Goal: Task Accomplishment & Management: Manage account settings

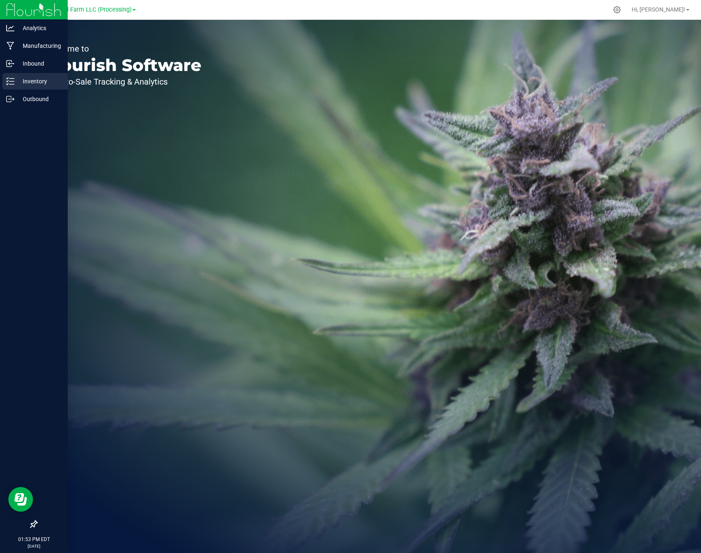
click at [48, 82] on p "Inventory" at bounding box center [39, 81] width 50 height 10
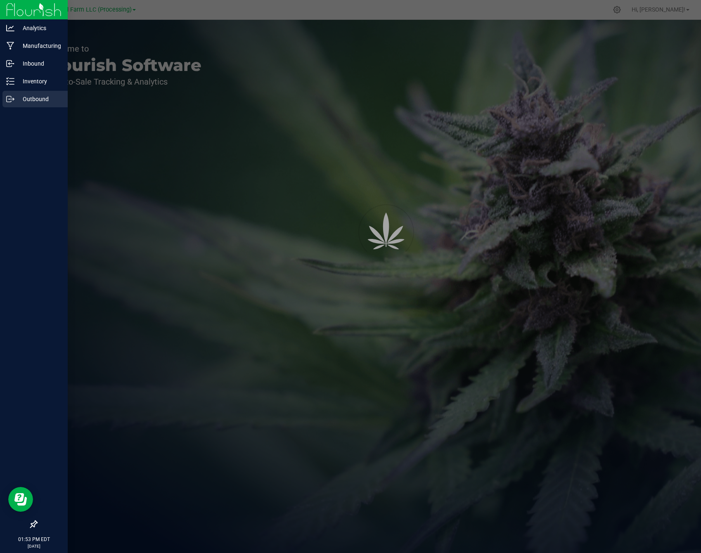
click at [43, 94] on div "Outbound" at bounding box center [34, 99] width 65 height 17
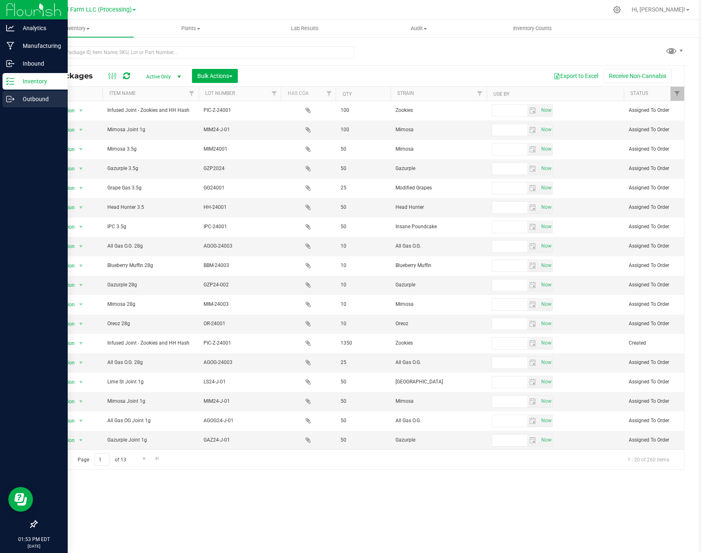
click at [44, 99] on p "Outbound" at bounding box center [39, 99] width 50 height 10
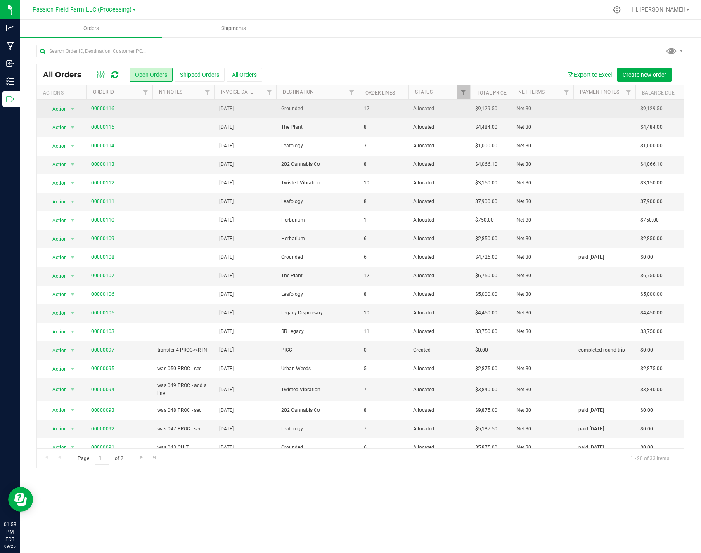
click at [107, 105] on link "00000116" at bounding box center [102, 109] width 23 height 8
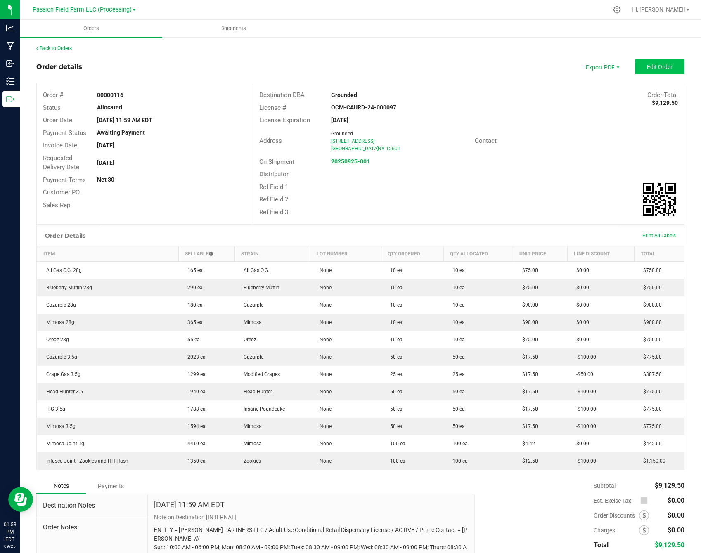
click at [656, 64] on span "Edit Order" at bounding box center [660, 67] width 26 height 7
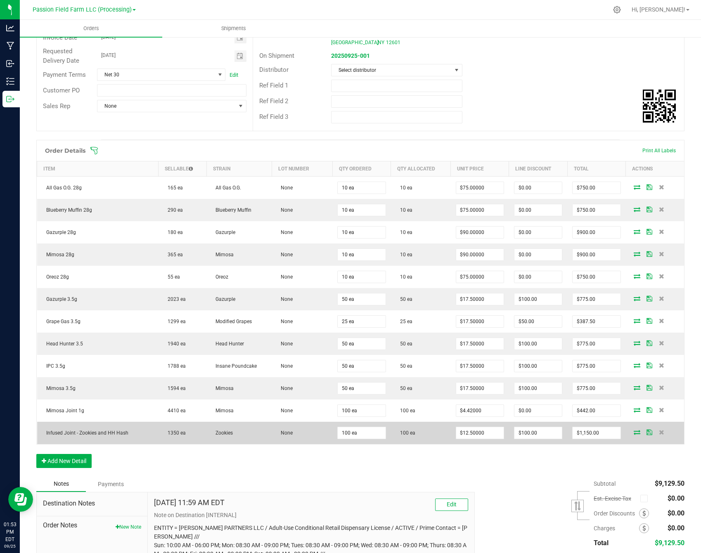
scroll to position [118, 0]
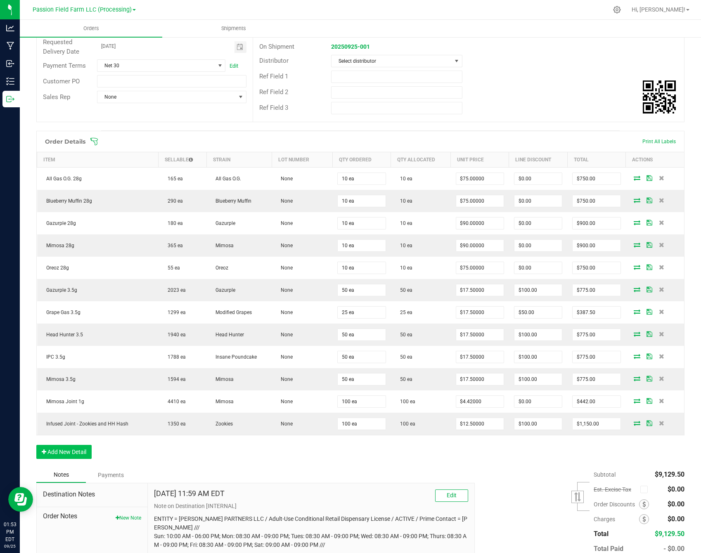
click at [72, 452] on button "Add New Detail" at bounding box center [63, 452] width 55 height 14
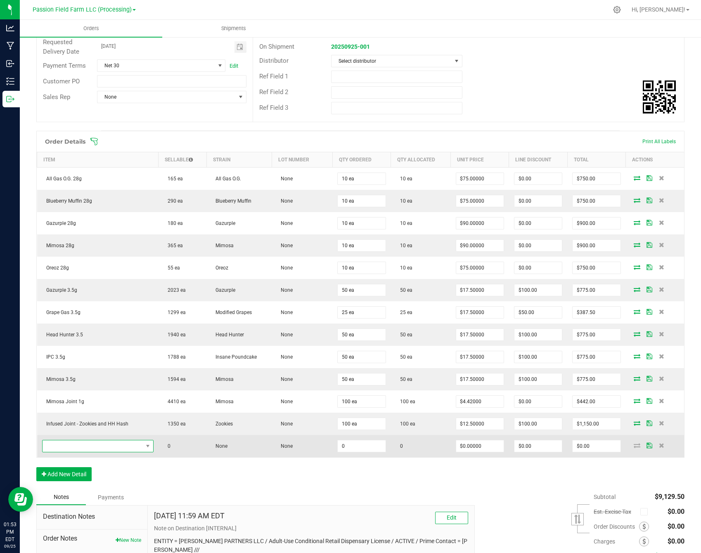
click at [73, 447] on span "NO DATA FOUND" at bounding box center [93, 447] width 100 height 12
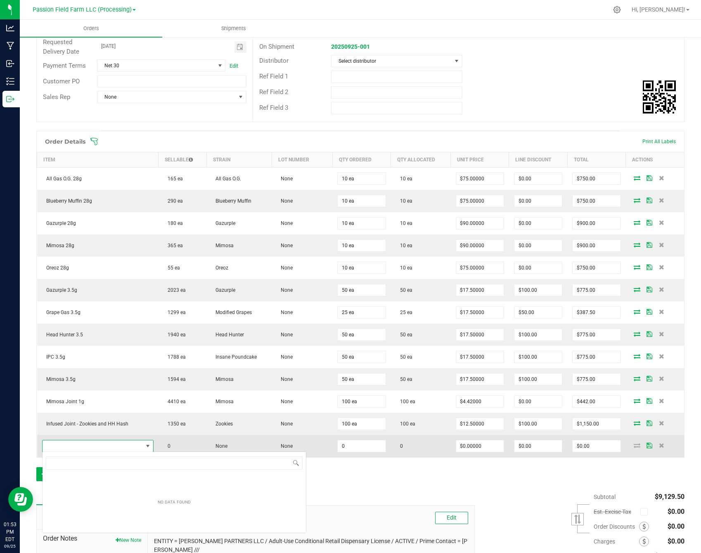
scroll to position [12, 112]
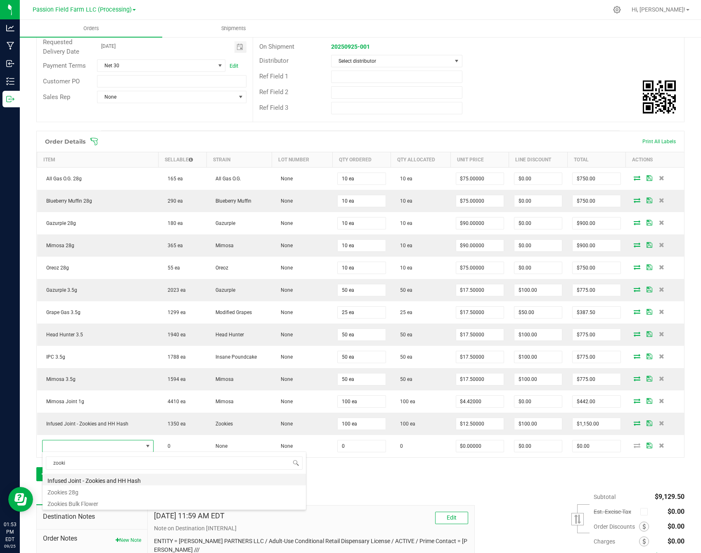
type input "zoom"
drag, startPoint x: 74, startPoint y: 479, endPoint x: 69, endPoint y: 493, distance: 15.0
click at [69, 493] on li "Zookies 28g" at bounding box center [174, 492] width 263 height 12
type input "0 ea"
type input "$90.00000"
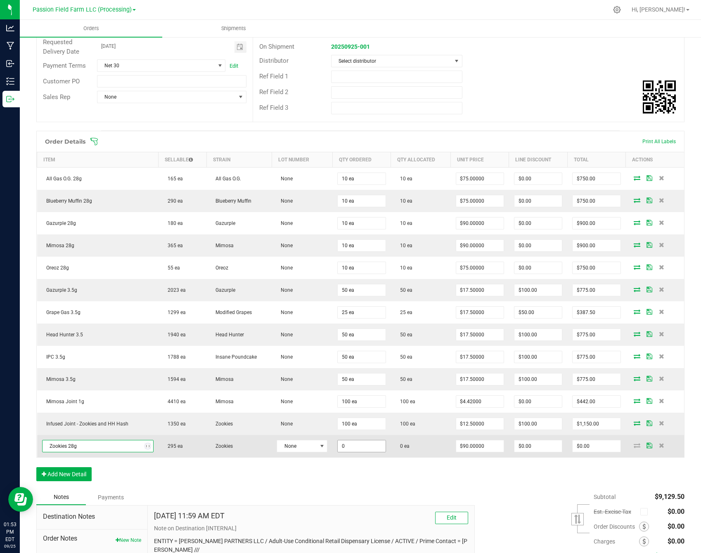
click at [342, 444] on input "0" at bounding box center [361, 447] width 47 height 12
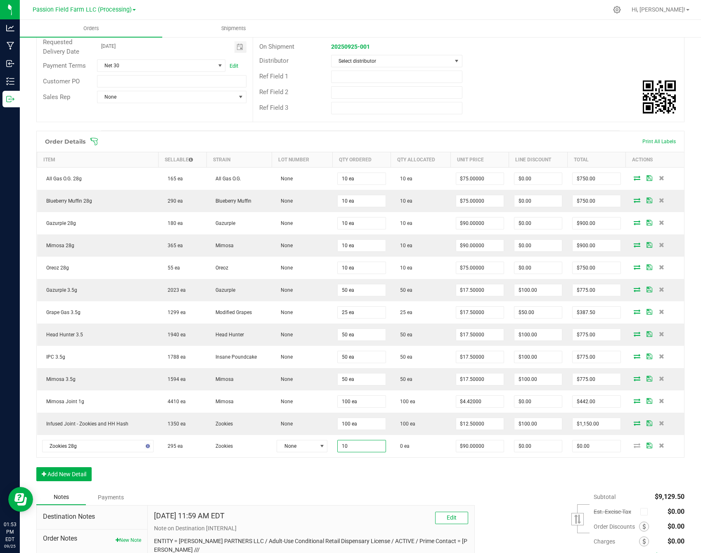
type input "10 ea"
type input "$900.00"
click at [318, 467] on div "Order Details Print All Labels Item Sellable Strain Lot Number Qty Ordered Qty …" at bounding box center [360, 310] width 648 height 359
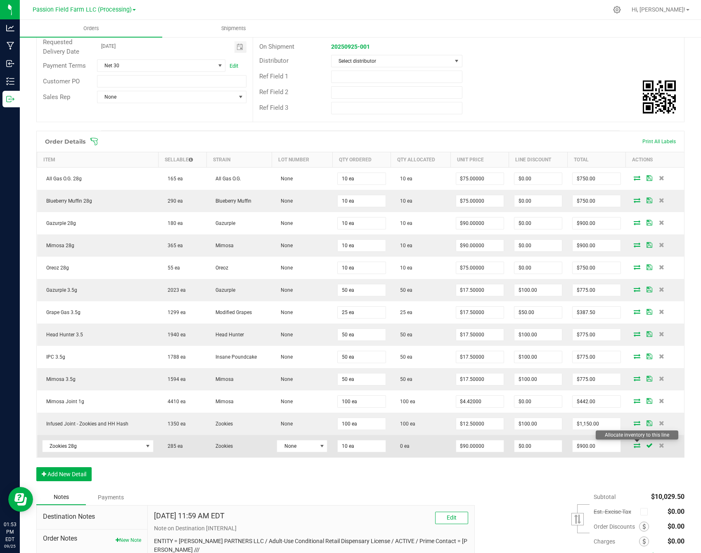
click at [638, 444] on icon at bounding box center [637, 445] width 7 height 5
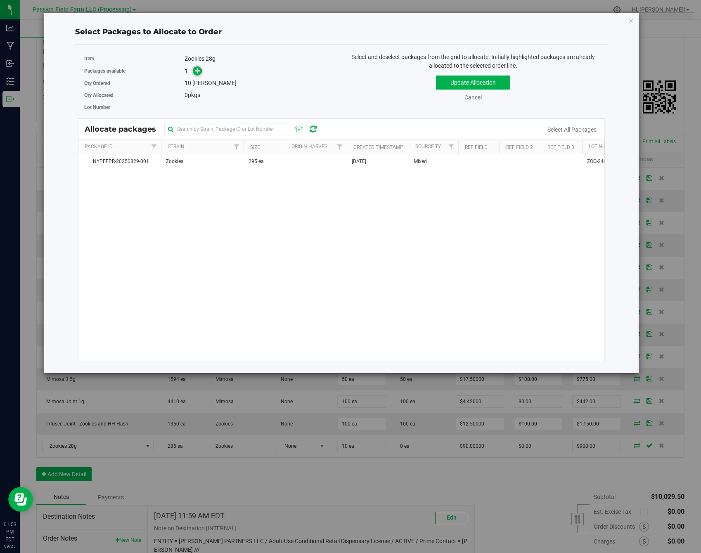
click at [202, 69] on span at bounding box center [197, 70] width 9 height 9
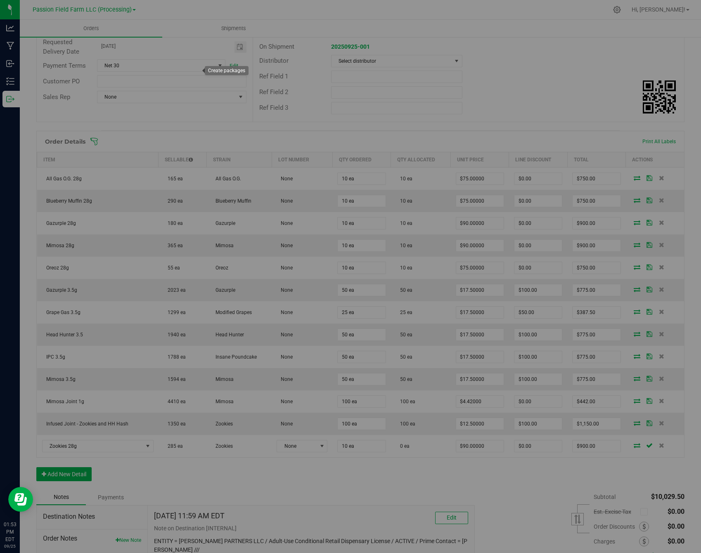
type input "1"
type input "10"
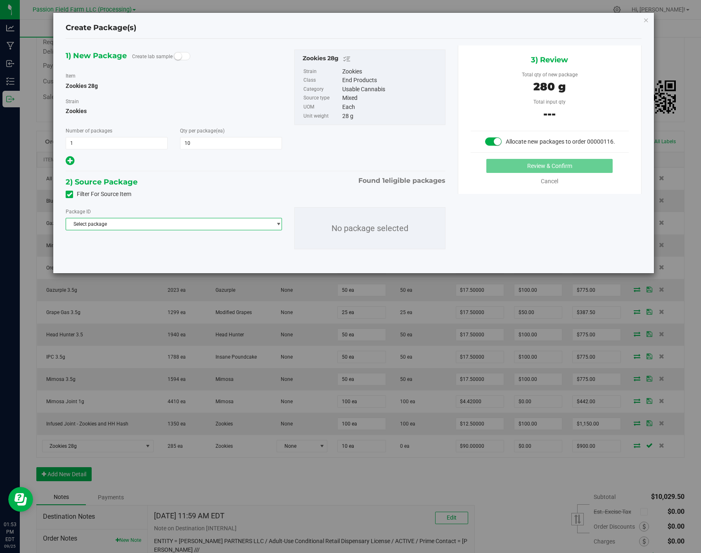
click at [185, 225] on span "Select package" at bounding box center [168, 224] width 205 height 12
click at [182, 255] on li "NYPFFPR-20250829-001 ( Zookies 28g )" at bounding box center [174, 258] width 216 height 12
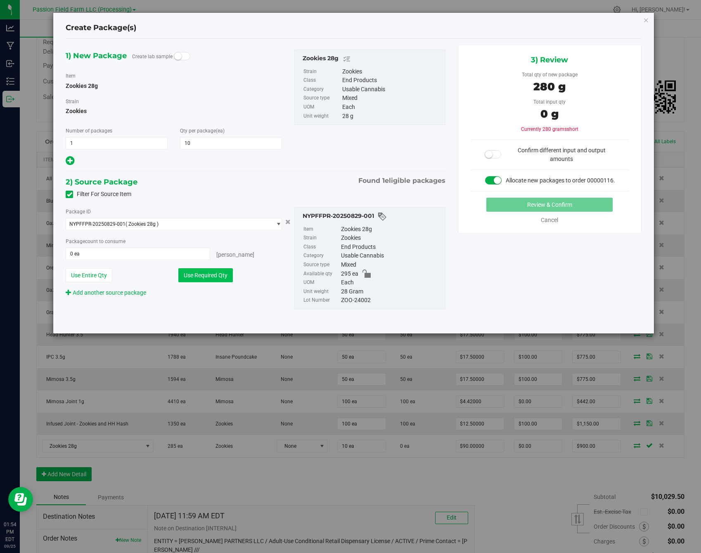
click at [183, 277] on button "Use Required Qty" at bounding box center [205, 275] width 55 height 14
type input "10 ea"
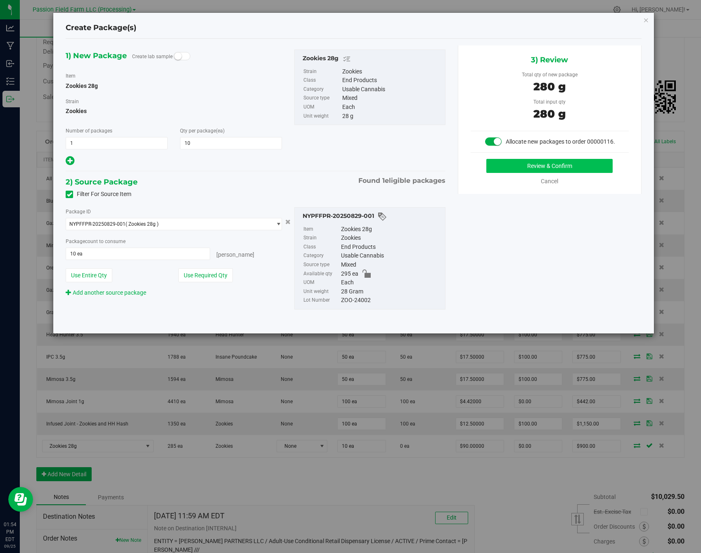
click at [524, 169] on button "Review & Confirm" at bounding box center [549, 166] width 126 height 14
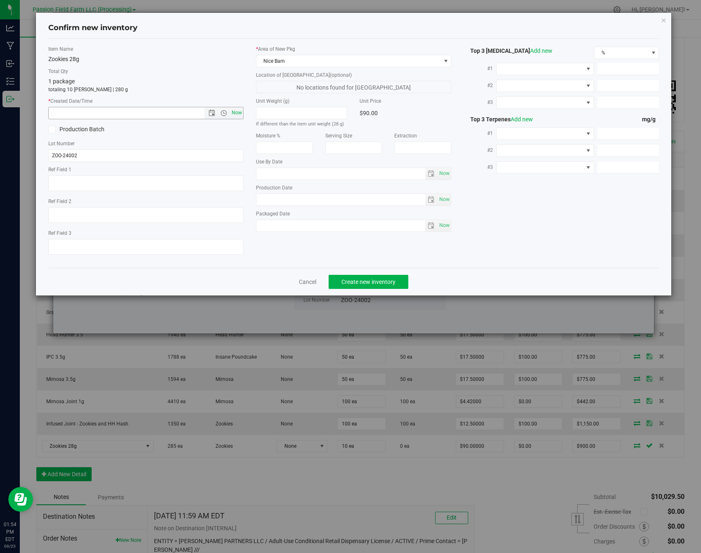
click at [236, 111] on span "Now" at bounding box center [237, 113] width 14 height 12
type input "[DATE] 1:54 PM"
click at [372, 285] on span "Create new inventory" at bounding box center [369, 282] width 54 height 7
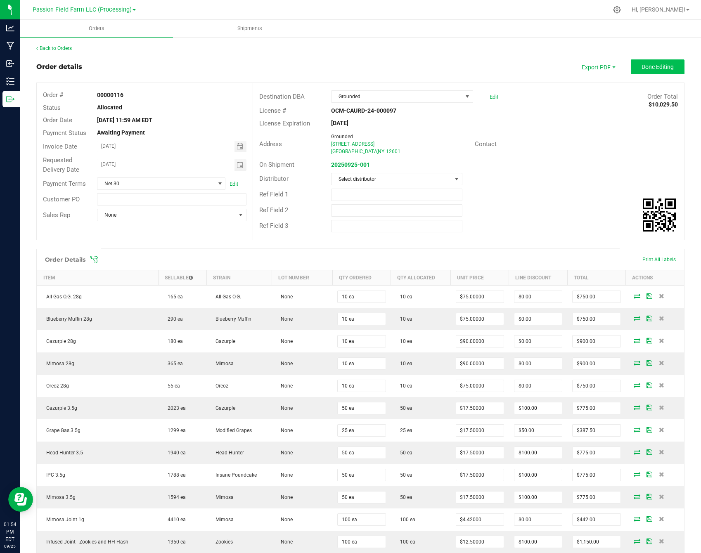
click at [645, 62] on button "Done Editing" at bounding box center [658, 66] width 54 height 15
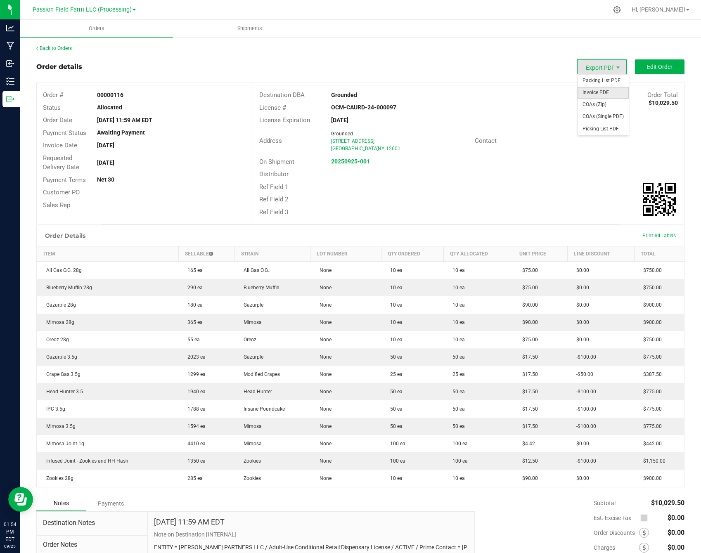
click at [603, 95] on span "Invoice PDF" at bounding box center [603, 93] width 51 height 12
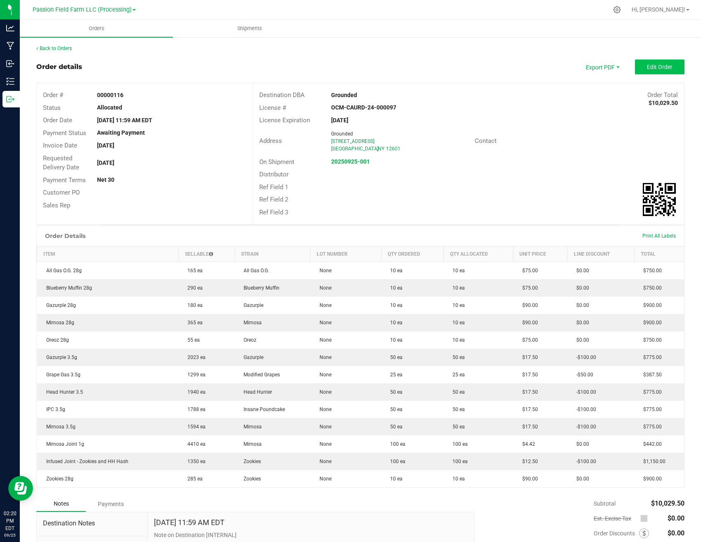
click at [647, 64] on button "Edit Order" at bounding box center [660, 66] width 50 height 15
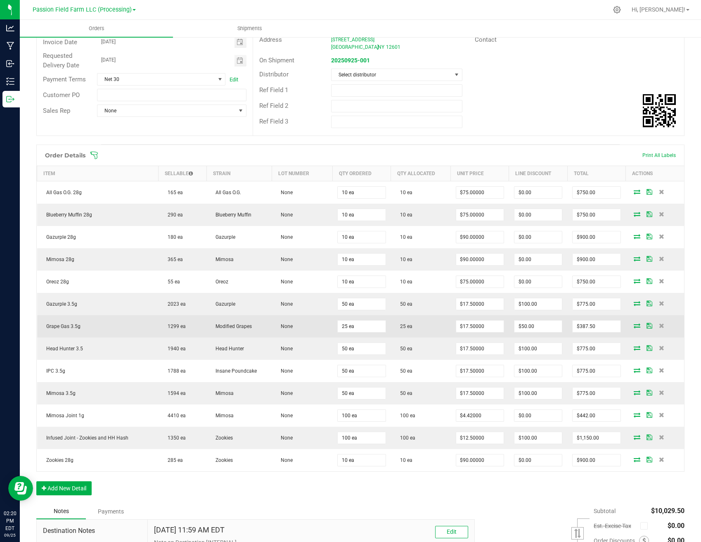
scroll to position [135, 0]
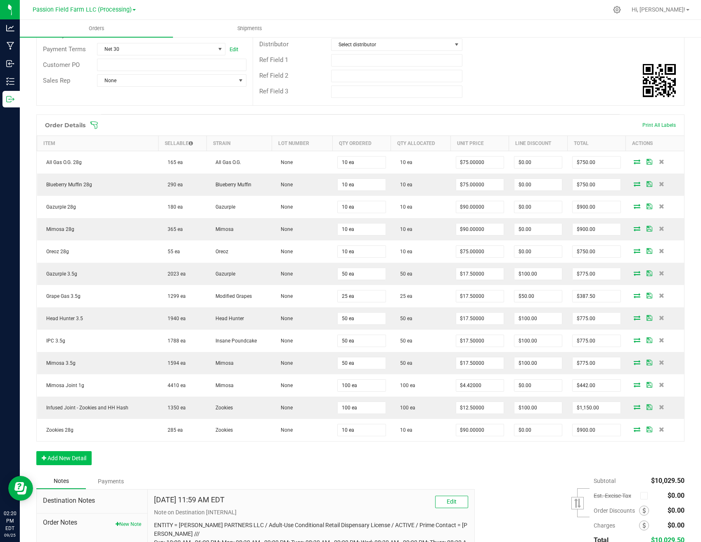
click at [79, 457] on button "Add New Detail" at bounding box center [63, 458] width 55 height 14
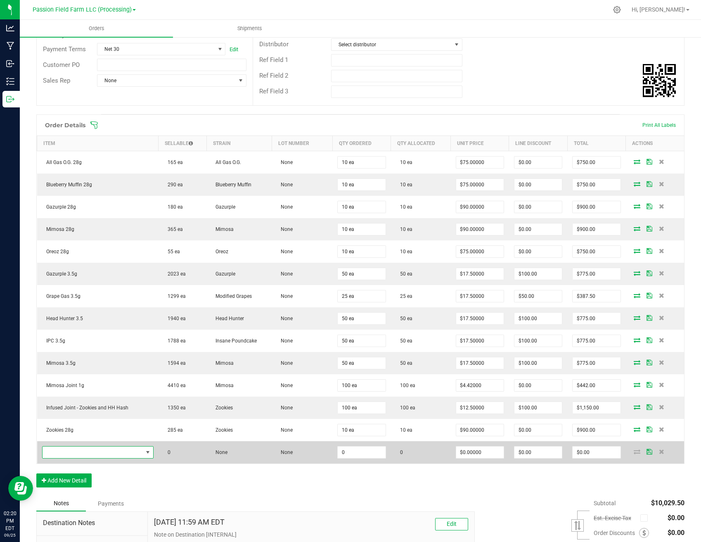
click at [79, 453] on span "NO DATA FOUND" at bounding box center [93, 452] width 100 height 12
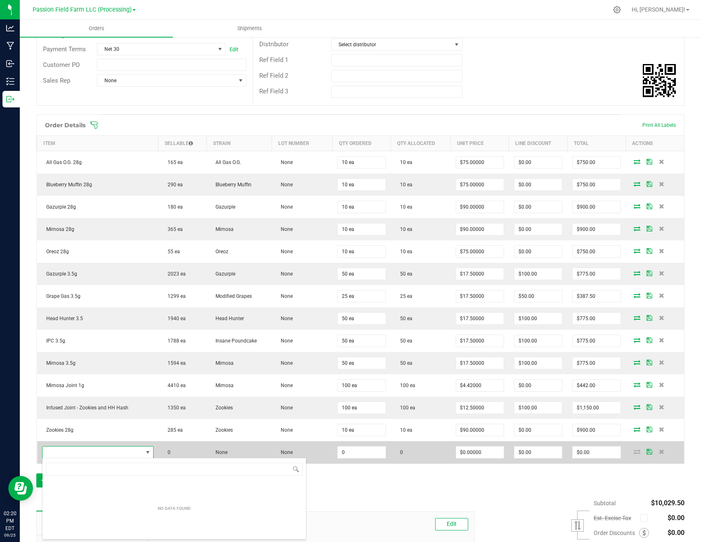
scroll to position [12, 112]
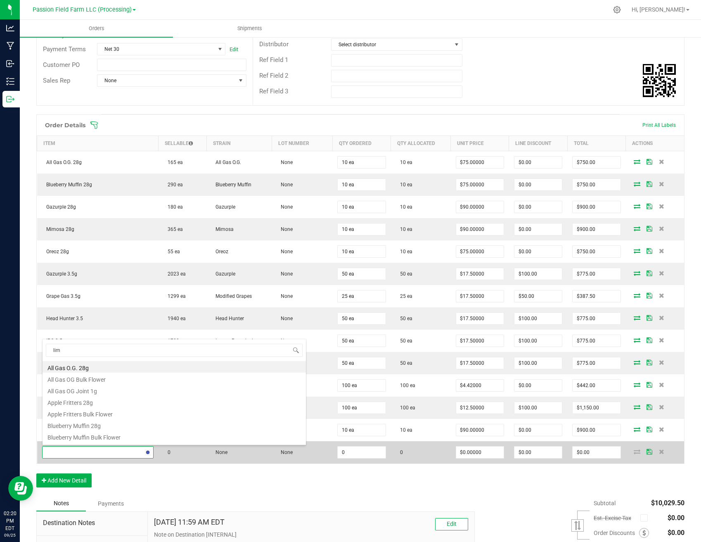
type input "lime"
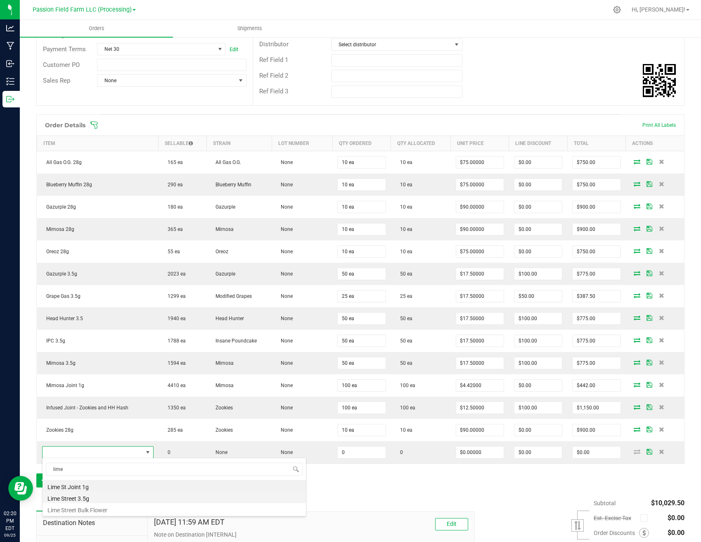
click at [76, 500] on li "Lime Street 3.5g" at bounding box center [174, 497] width 263 height 12
type input "0 ea"
type input "$17.50000"
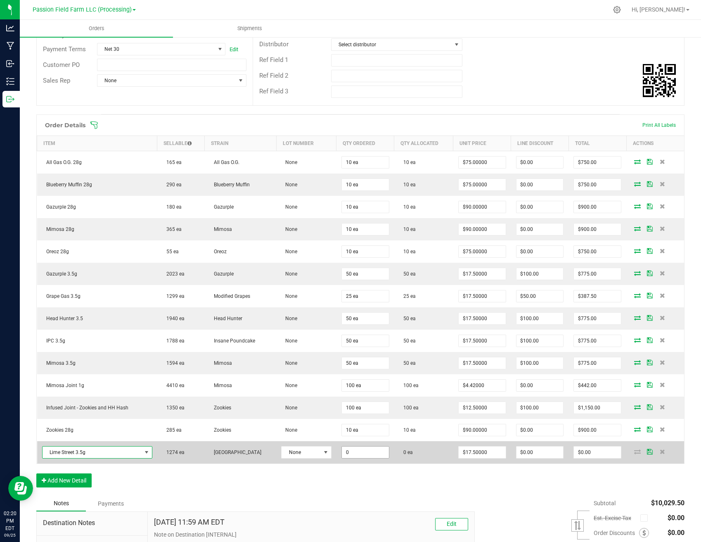
click at [359, 448] on input "0" at bounding box center [365, 452] width 47 height 12
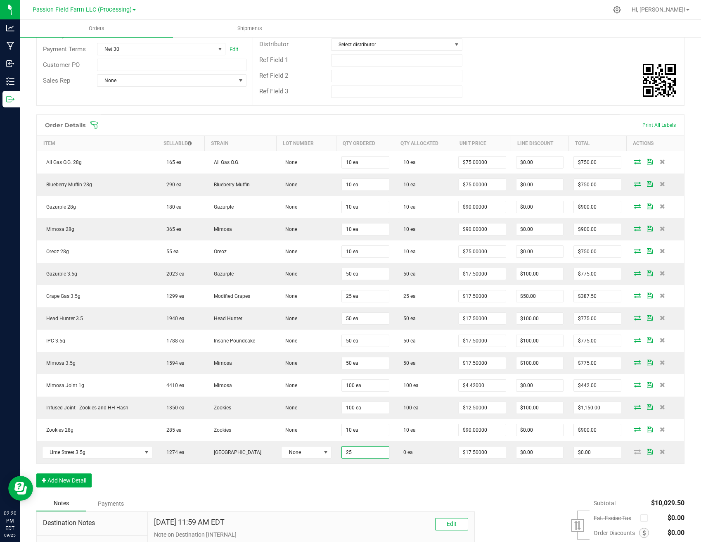
type input "25 ea"
type input "$437.50"
click at [350, 465] on div "Order Details Print All Labels Item Sellable Strain Lot Number Qty Ordered Qty …" at bounding box center [360, 304] width 648 height 381
click at [90, 477] on button "Add New Detail" at bounding box center [63, 480] width 55 height 14
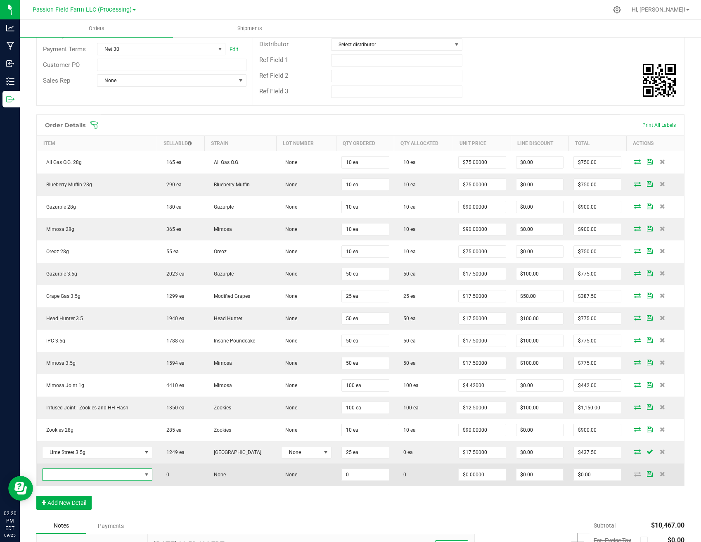
click at [90, 475] on span "NO DATA FOUND" at bounding box center [92, 475] width 99 height 12
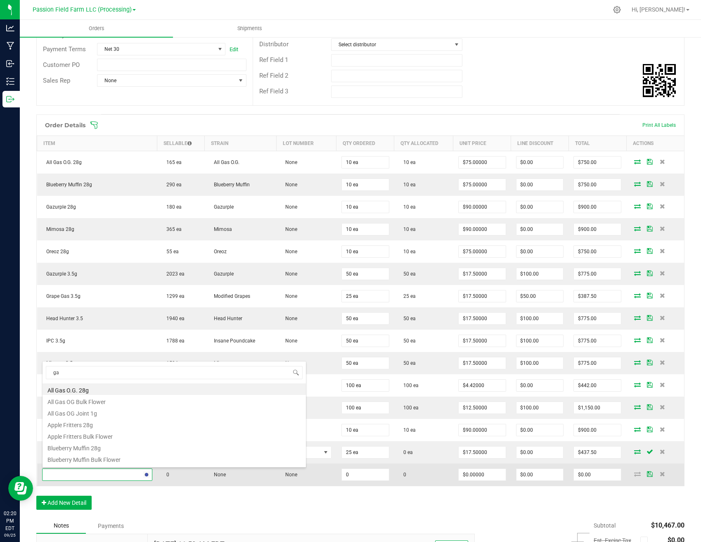
type input "gaz"
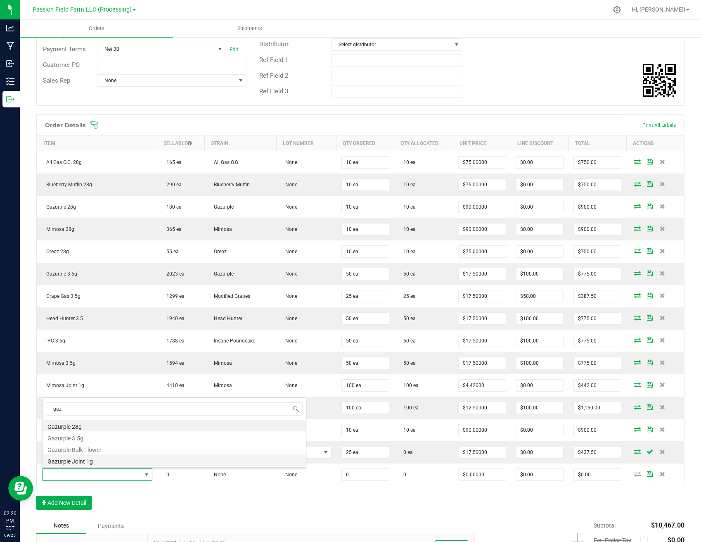
click at [86, 460] on li "Gazurple Joint 1g" at bounding box center [174, 460] width 263 height 12
type input "0 ea"
type input "$4.42000"
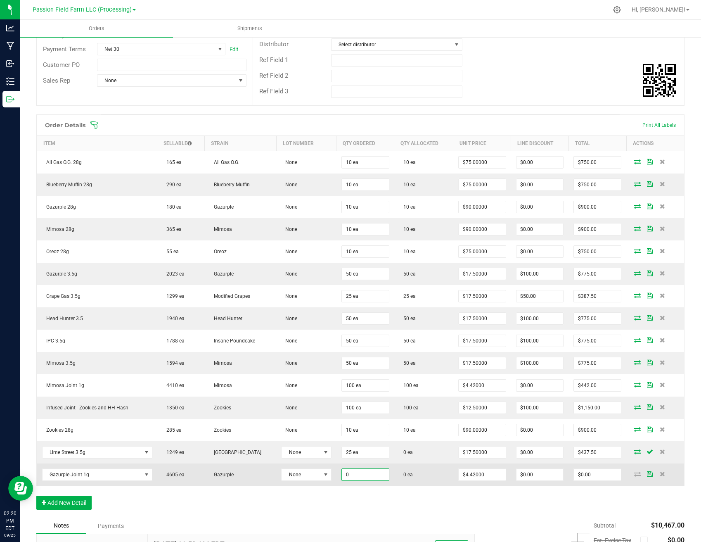
click at [342, 472] on input "0" at bounding box center [365, 475] width 47 height 12
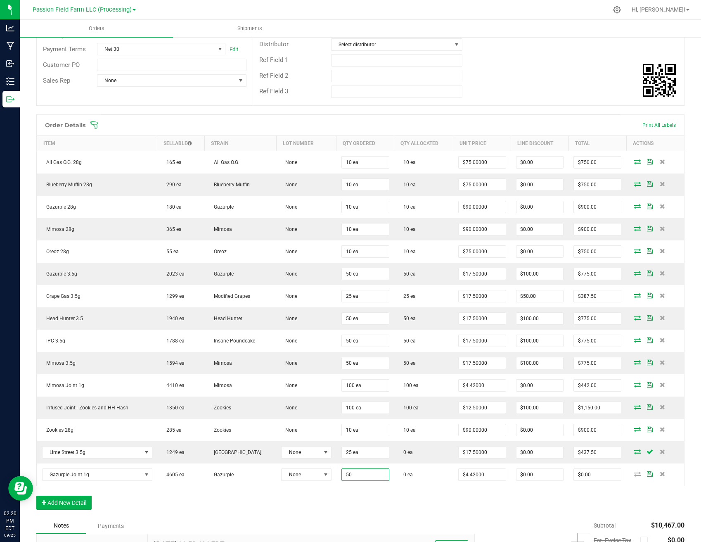
type input "50 ea"
type input "$221.00"
click at [366, 498] on div "Order Details Print All Labels Item Sellable Strain Lot Number Qty Ordered Qty …" at bounding box center [360, 315] width 648 height 403
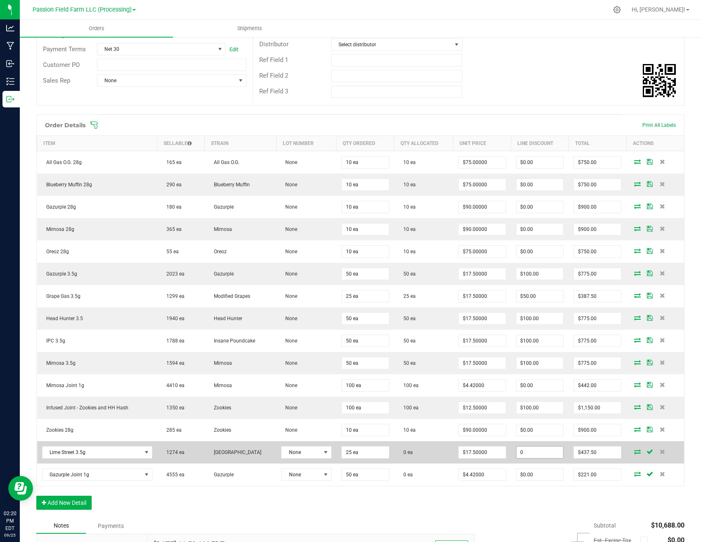
click at [542, 453] on input "0" at bounding box center [540, 452] width 47 height 12
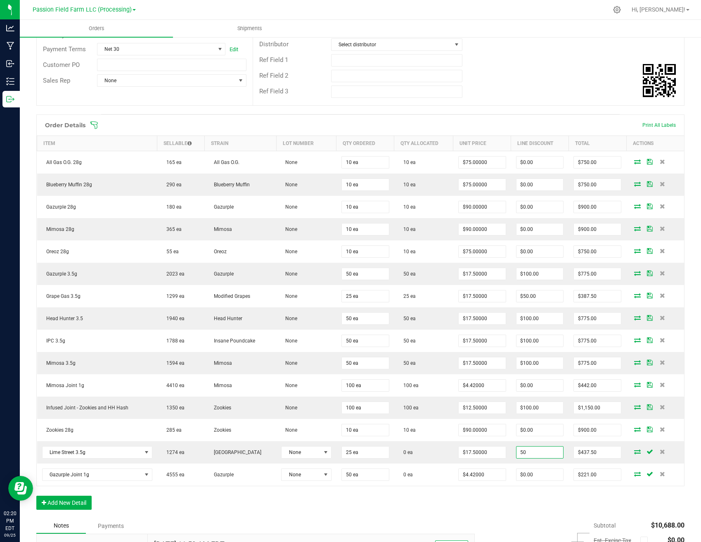
type input "$50.00"
type input "$387.50"
click at [524, 505] on div "Order Details Print All Labels Item Sellable Strain Lot Number Qty Ordered Qty …" at bounding box center [360, 315] width 648 height 403
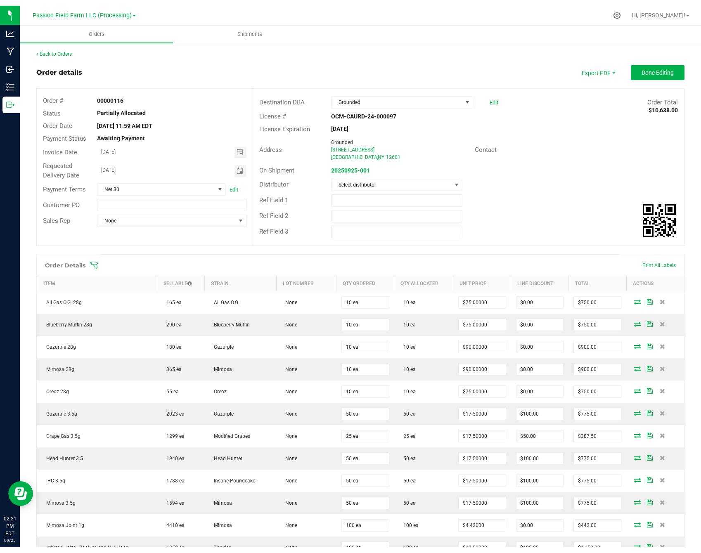
scroll to position [0, 0]
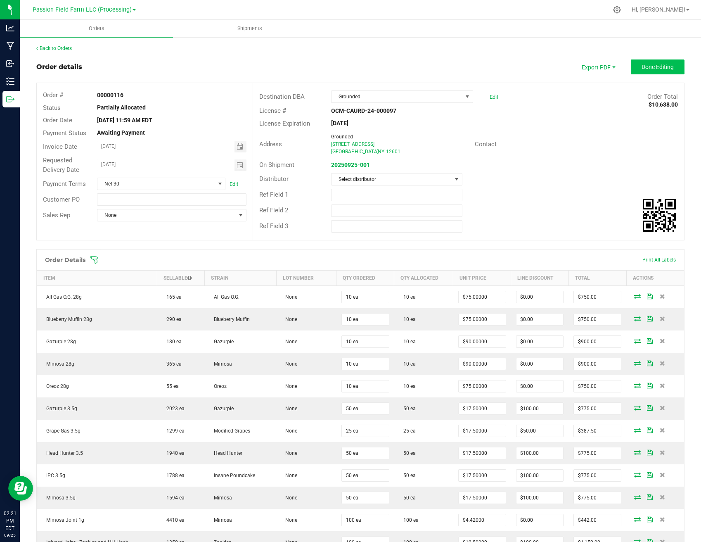
click at [664, 73] on button "Done Editing" at bounding box center [658, 66] width 54 height 15
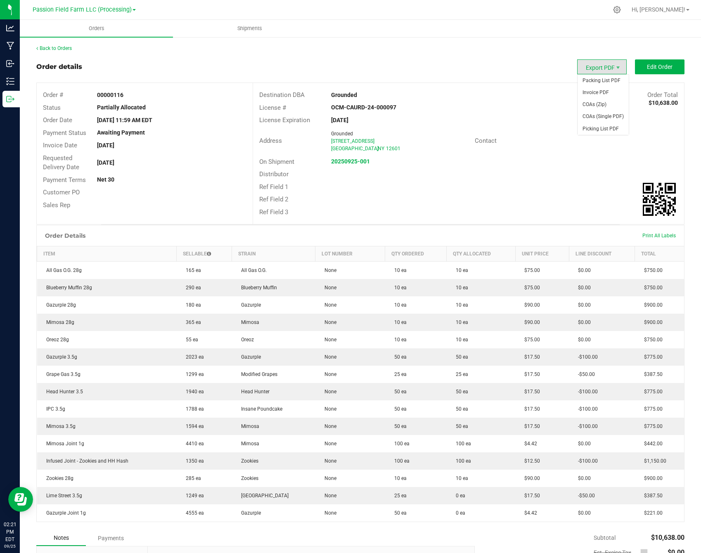
click at [616, 64] on span "Export PDF" at bounding box center [602, 66] width 50 height 15
click at [616, 94] on span "Invoice PDF" at bounding box center [603, 93] width 51 height 12
